Goal: Find specific page/section: Find specific page/section

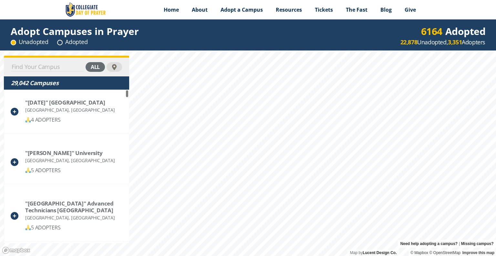
click at [53, 61] on div "all" at bounding box center [66, 67] width 125 height 19
click at [52, 66] on input at bounding box center [47, 66] width 73 height 9
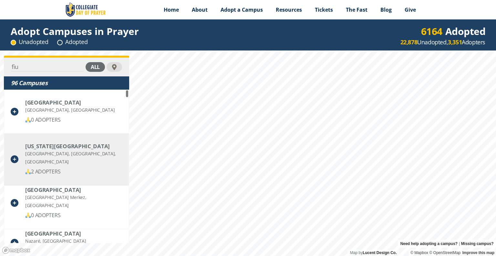
type input "fiu"
click at [53, 161] on div "[GEOGRAPHIC_DATA], [GEOGRAPHIC_DATA], [GEOGRAPHIC_DATA]" at bounding box center [73, 157] width 97 height 16
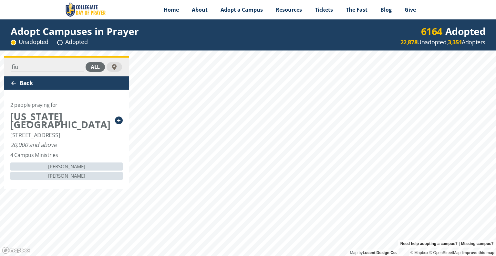
click at [120, 123] on icon at bounding box center [119, 120] width 8 height 8
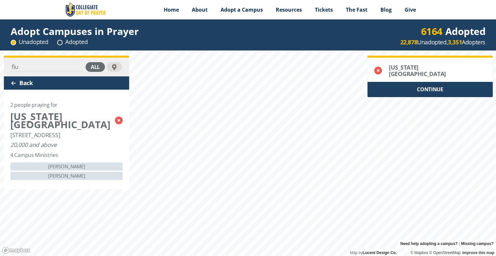
click at [39, 159] on div "4 Campus Ministries" at bounding box center [33, 155] width 47 height 8
click at [64, 65] on input "fiu" at bounding box center [47, 66] width 73 height 9
click at [44, 159] on div "4 Campus Ministries" at bounding box center [33, 155] width 47 height 8
click at [68, 170] on div "[PERSON_NAME]" at bounding box center [66, 166] width 112 height 8
click at [14, 81] on div at bounding box center [13, 82] width 5 height 5
